Goal: Task Accomplishment & Management: Manage account settings

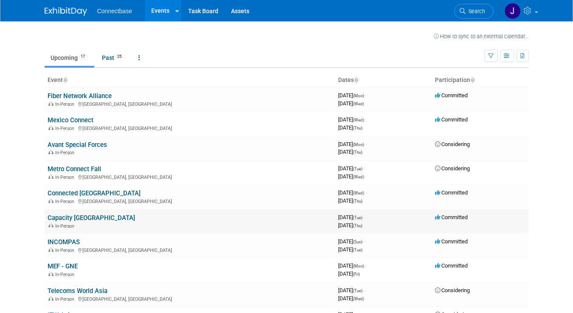
click at [63, 217] on link "Capacity [GEOGRAPHIC_DATA]" at bounding box center [91, 218] width 87 height 8
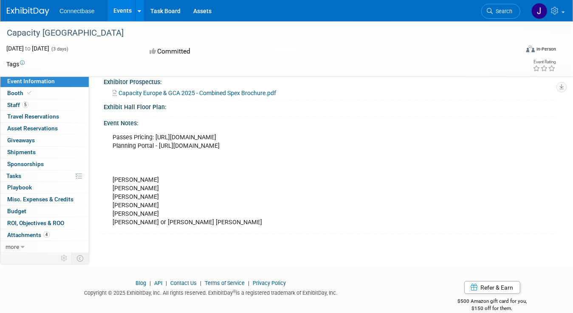
scroll to position [211, 0]
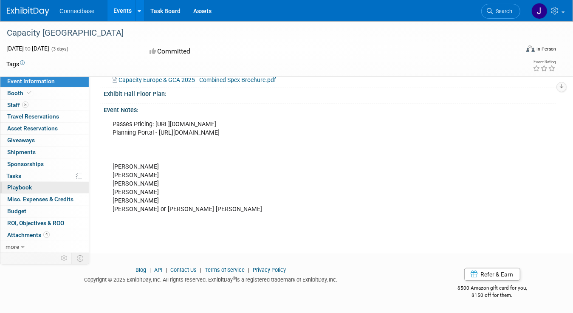
click at [15, 187] on span "Playbook 0" at bounding box center [19, 187] width 25 height 7
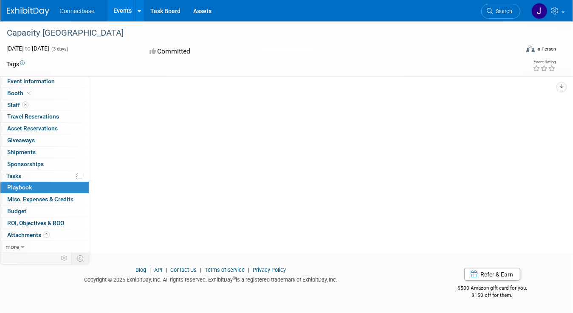
scroll to position [0, 0]
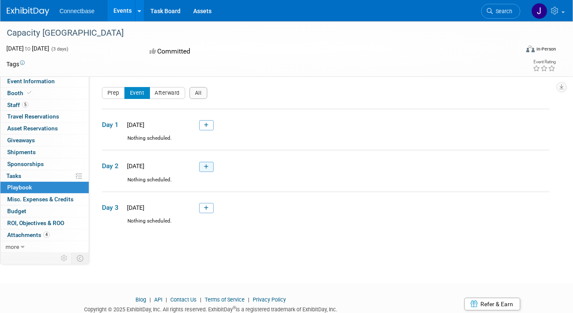
click at [205, 164] on icon at bounding box center [206, 166] width 5 height 5
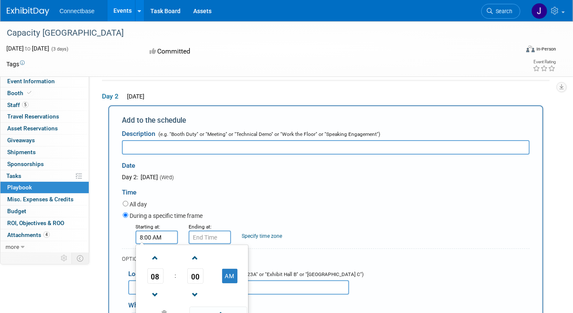
click at [158, 232] on input "8:00 AM" at bounding box center [156, 238] width 42 height 14
click at [153, 260] on span at bounding box center [155, 257] width 15 height 15
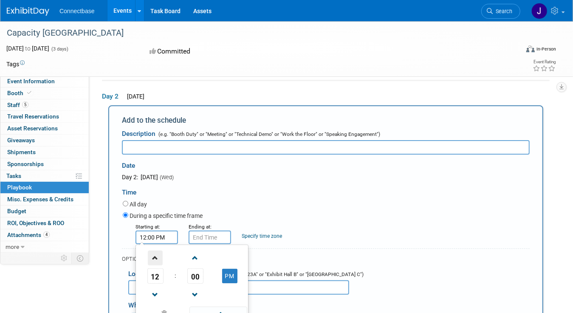
click at [153, 260] on span at bounding box center [155, 257] width 15 height 15
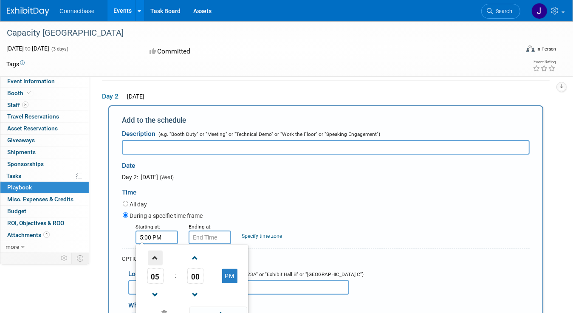
click at [153, 260] on span at bounding box center [155, 257] width 15 height 15
click at [154, 291] on span at bounding box center [155, 294] width 15 height 15
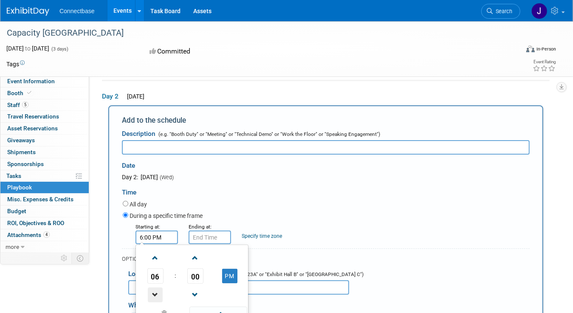
click at [154, 291] on span at bounding box center [155, 294] width 15 height 15
type input "3:00 PM"
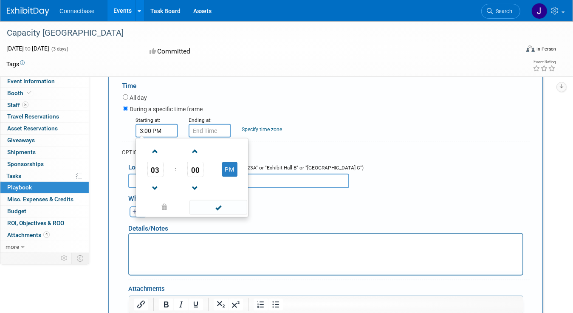
scroll to position [196, 0]
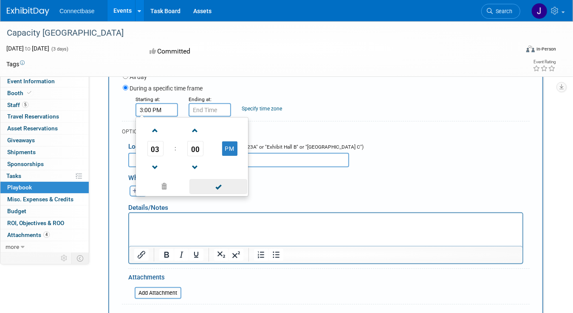
click at [216, 185] on span at bounding box center [217, 186] width 57 height 15
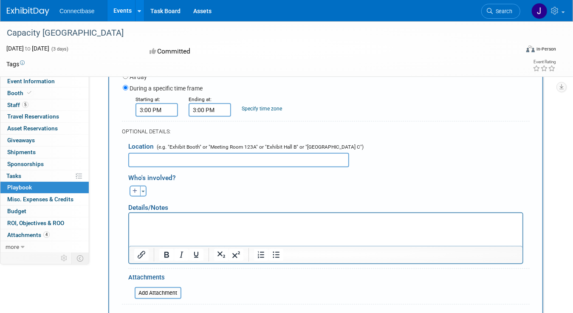
click at [209, 109] on input "3:00 PM" at bounding box center [209, 110] width 42 height 14
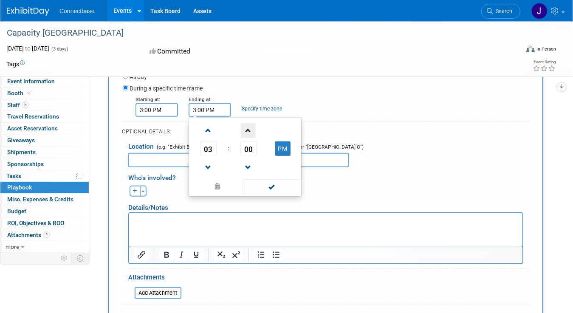
click at [248, 128] on span at bounding box center [248, 130] width 15 height 15
click at [248, 149] on span "01" at bounding box center [248, 148] width 16 height 15
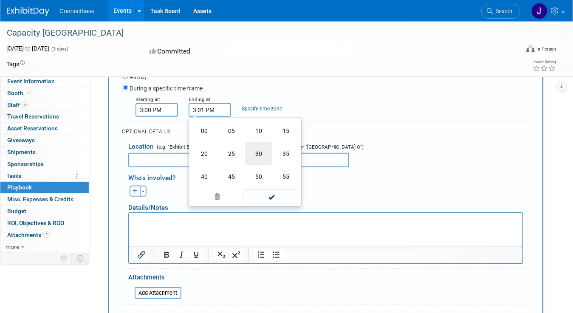
click at [260, 151] on td "30" at bounding box center [258, 153] width 27 height 23
type input "3:30 PM"
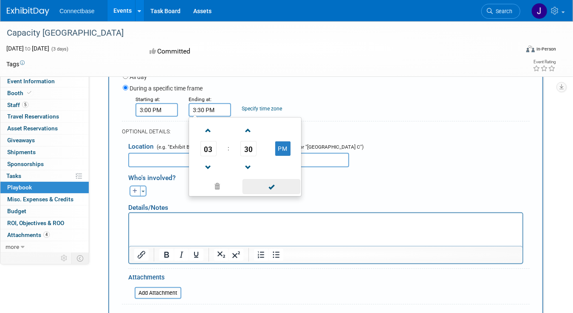
click at [262, 188] on span at bounding box center [270, 186] width 57 height 15
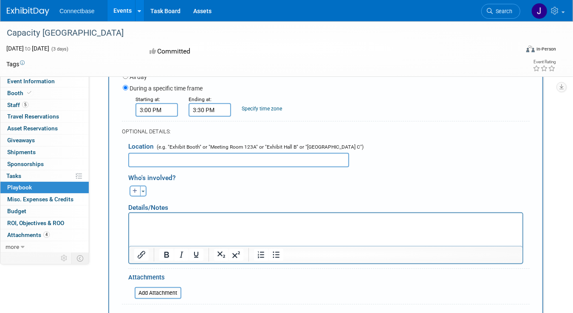
click at [258, 109] on link "Specify time zone" at bounding box center [262, 109] width 40 height 6
type input "BST"
click at [170, 158] on input "text" at bounding box center [238, 160] width 221 height 14
type input "Meeting Room tbc"
click at [135, 188] on icon "button" at bounding box center [134, 190] width 5 height 5
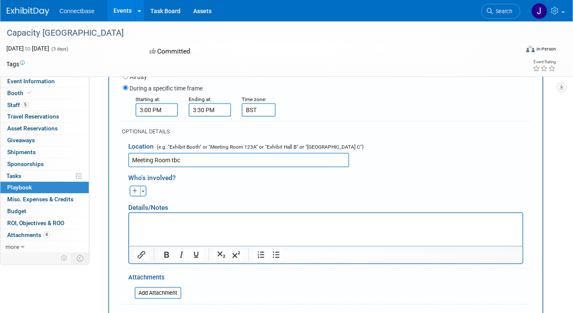
select select
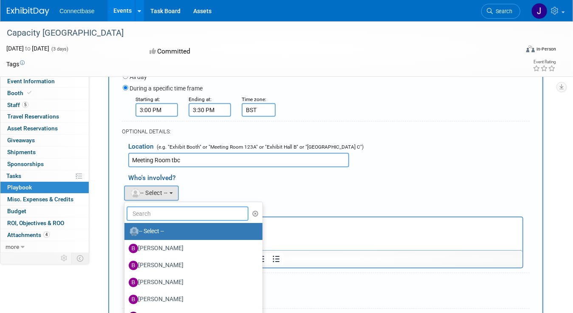
click at [138, 211] on input "text" at bounding box center [188, 213] width 122 height 14
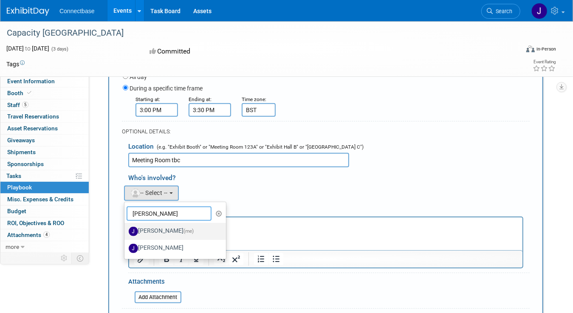
type input "john"
click at [158, 228] on label "John Giblin (me)" at bounding box center [173, 232] width 89 height 14
click at [126, 228] on input "John Giblin (me)" at bounding box center [123, 231] width 6 height 6
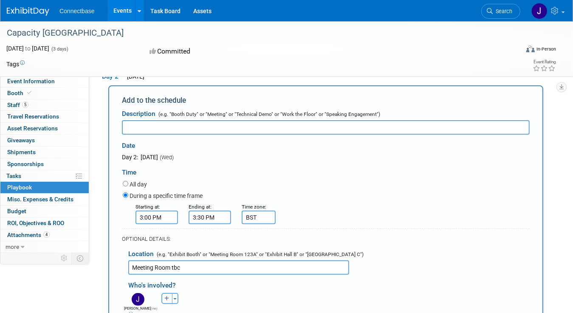
scroll to position [69, 0]
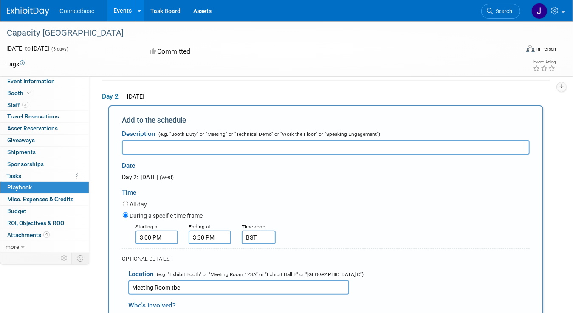
click at [135, 149] on input "text" at bounding box center [326, 147] width 408 height 14
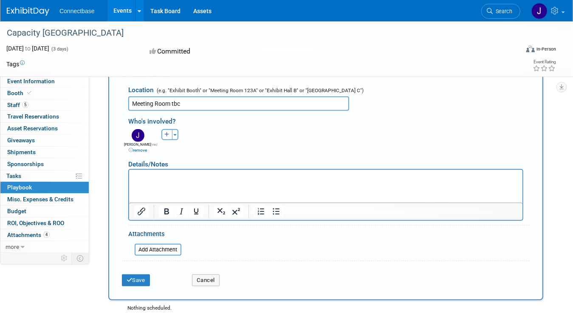
scroll to position [239, 0]
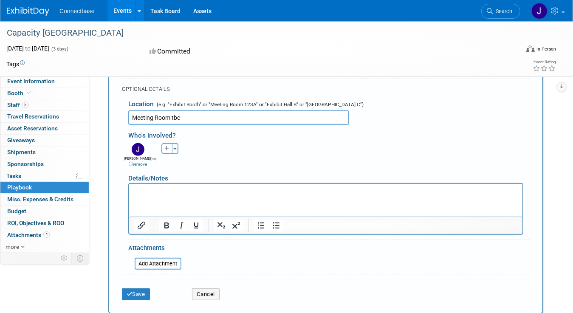
type input "Connectbase & Celeste (France)"
click at [136, 195] on p "Rich Text Area. Press ALT-0 for help." at bounding box center [325, 191] width 383 height 8
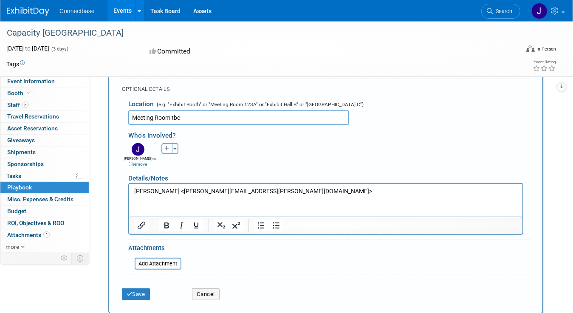
click at [340, 193] on p "Bertrand Du Bourblanc <bertrand.dubourblanc@celeste.fr>" at bounding box center [325, 191] width 383 height 8
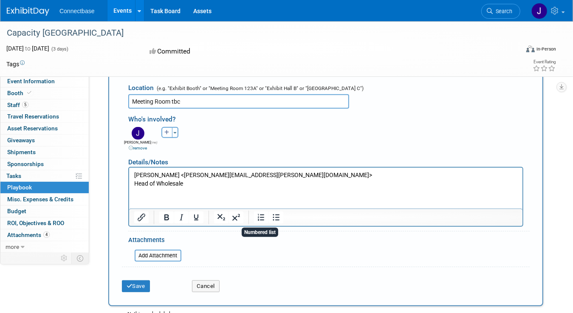
scroll to position [397, 0]
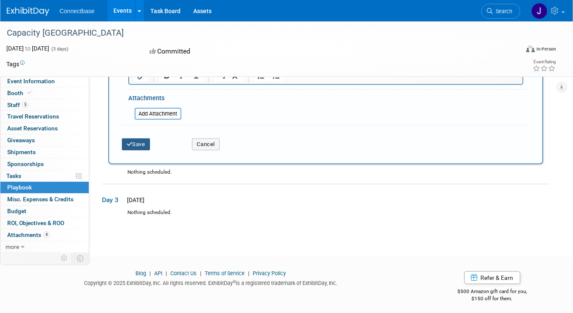
click at [130, 141] on icon "submit" at bounding box center [130, 144] width 6 height 6
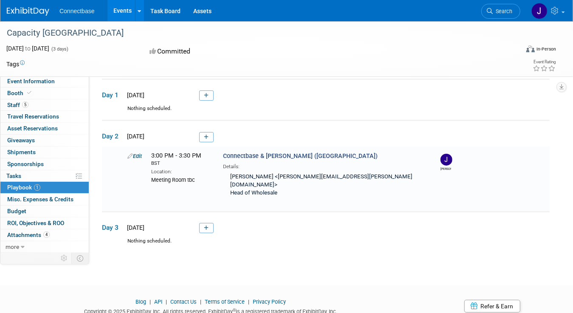
scroll to position [53, 0]
